Goal: Task Accomplishment & Management: Manage account settings

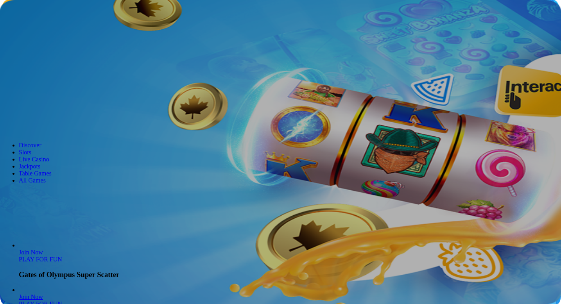
click at [32, 32] on button "Log in" at bounding box center [41, 28] width 20 height 8
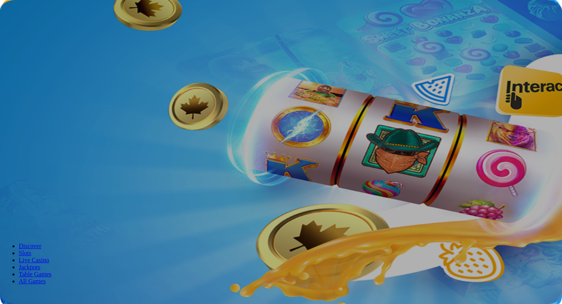
click at [59, 114] on input "**********" at bounding box center [30, 118] width 55 height 8
type input "**********"
click at [3, 158] on button "Log In" at bounding box center [13, 162] width 21 height 8
